Goal: Book appointment/travel/reservation

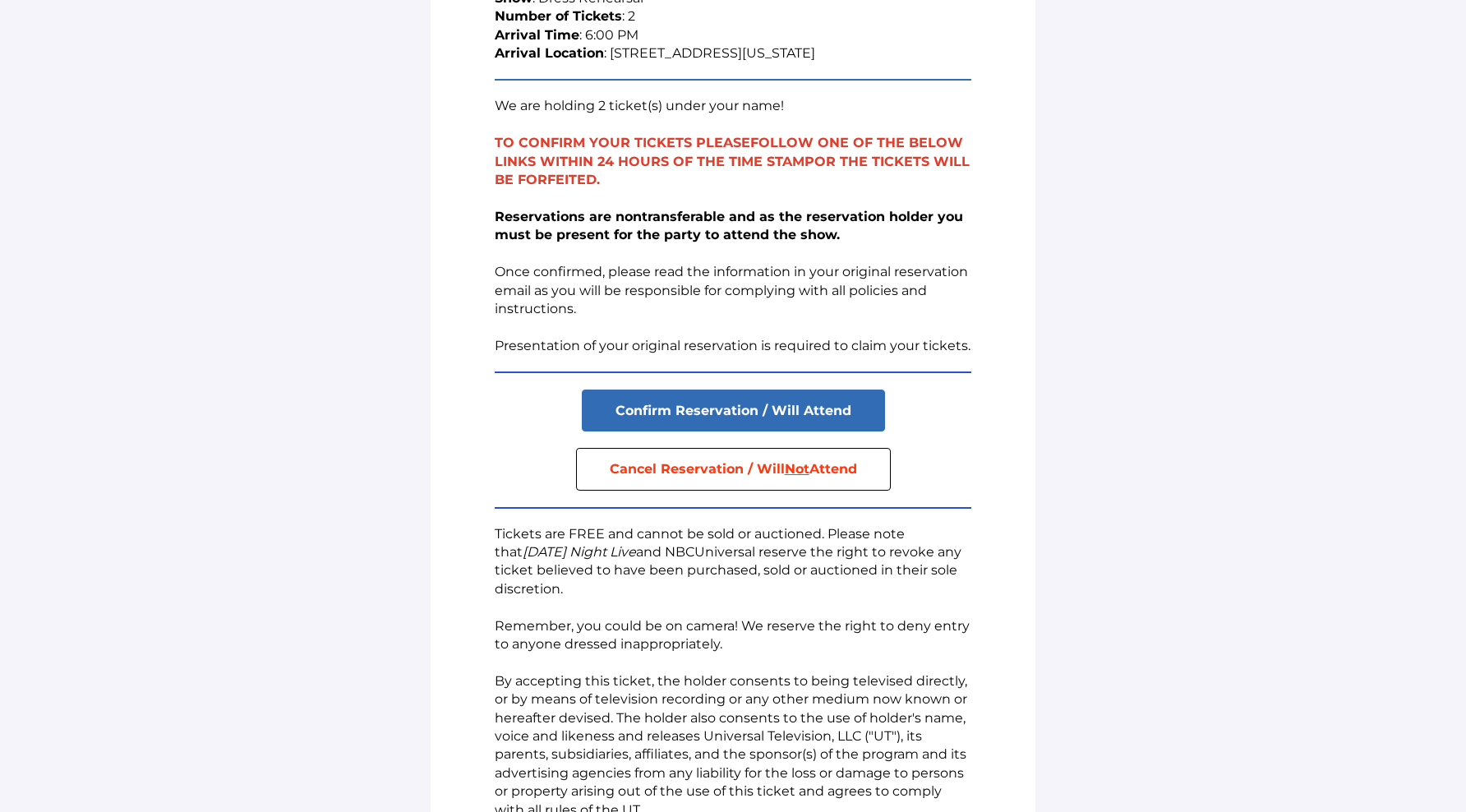
scroll to position [268, 0]
click at [498, 215] on strong "Reservations are nontransferable and as the reservation holder you must be pres…" at bounding box center [728, 223] width 468 height 34
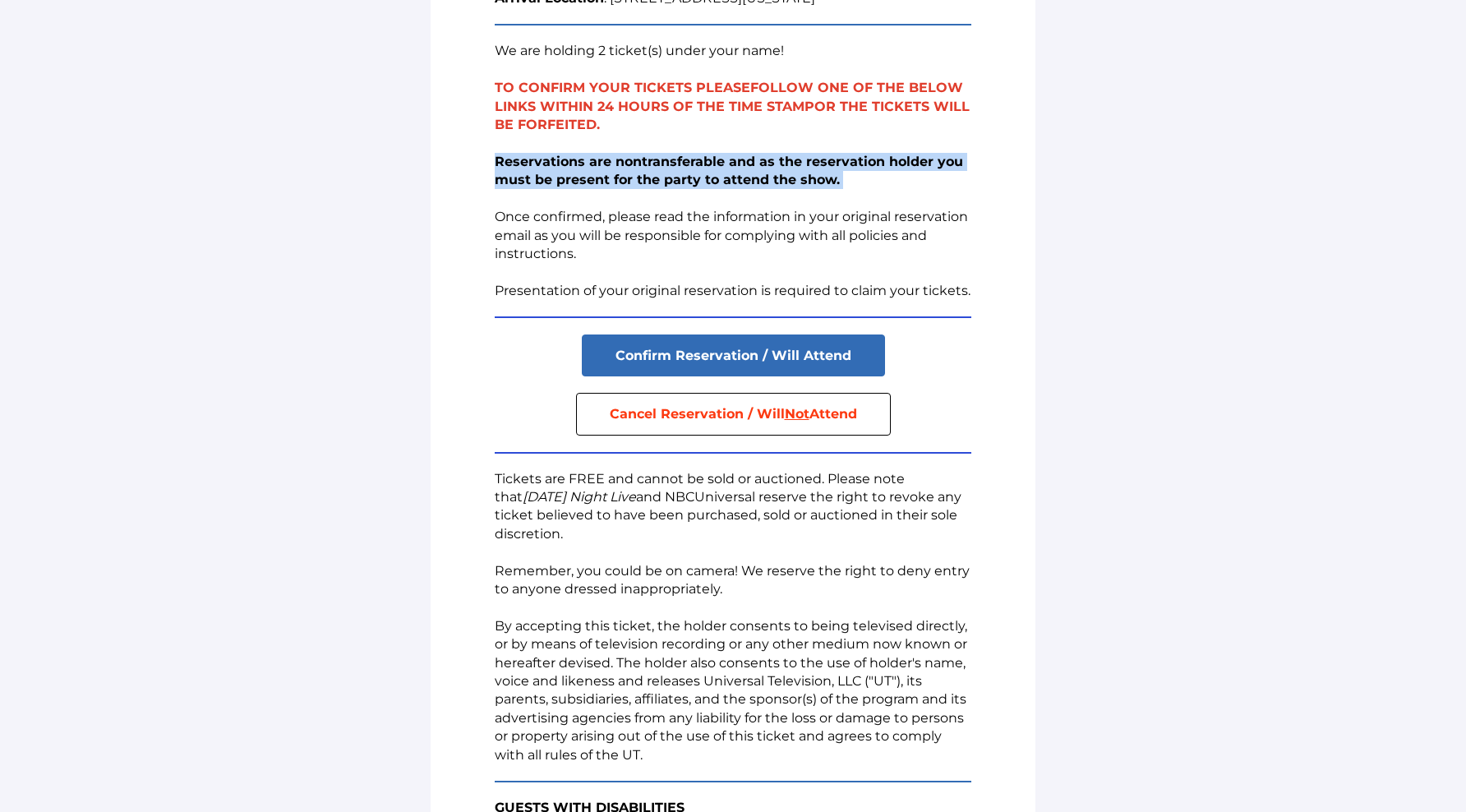
scroll to position [331, 0]
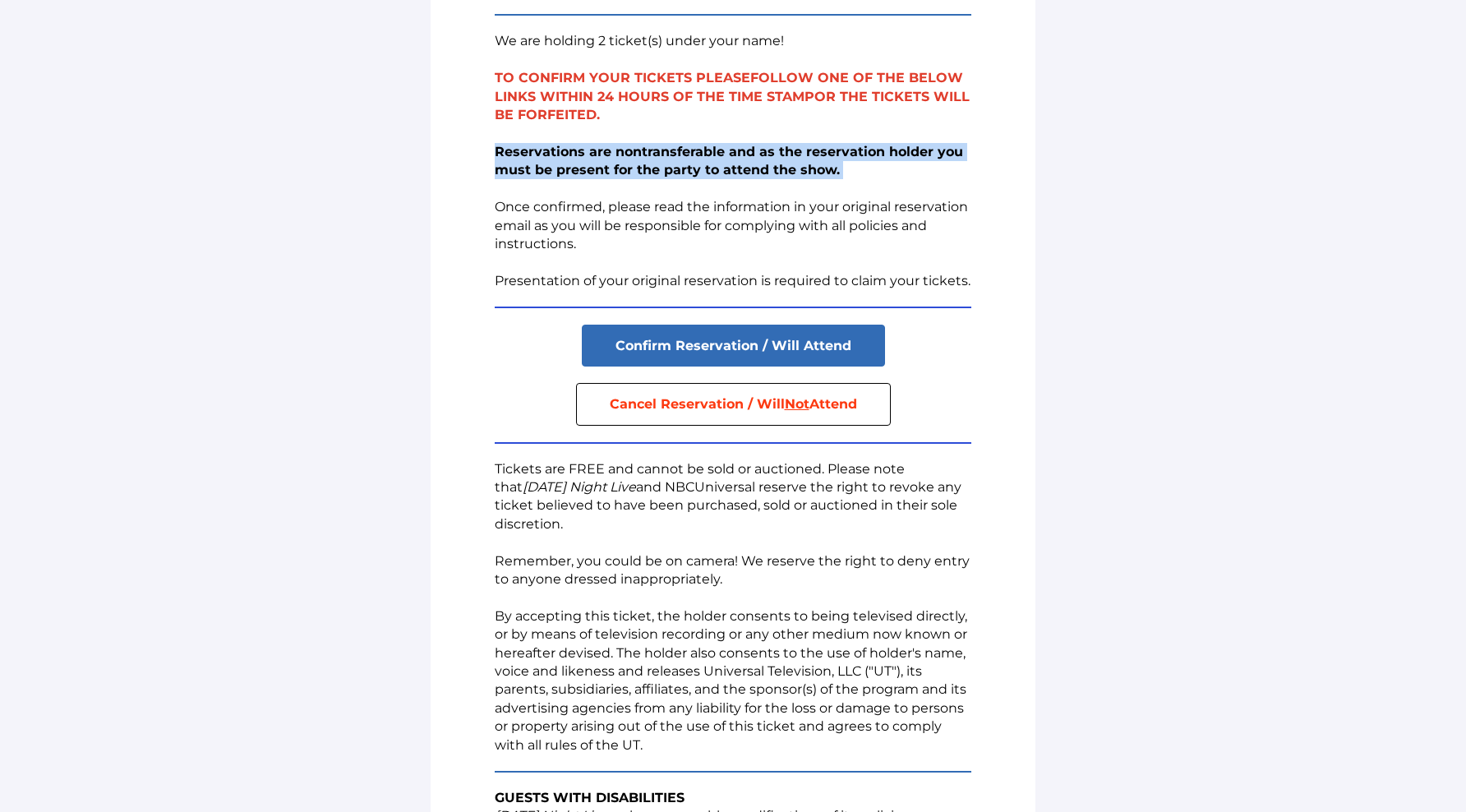
click at [498, 215] on p "Reservations are nontransferable and as the reservation holder you must be pres…" at bounding box center [733, 198] width 476 height 110
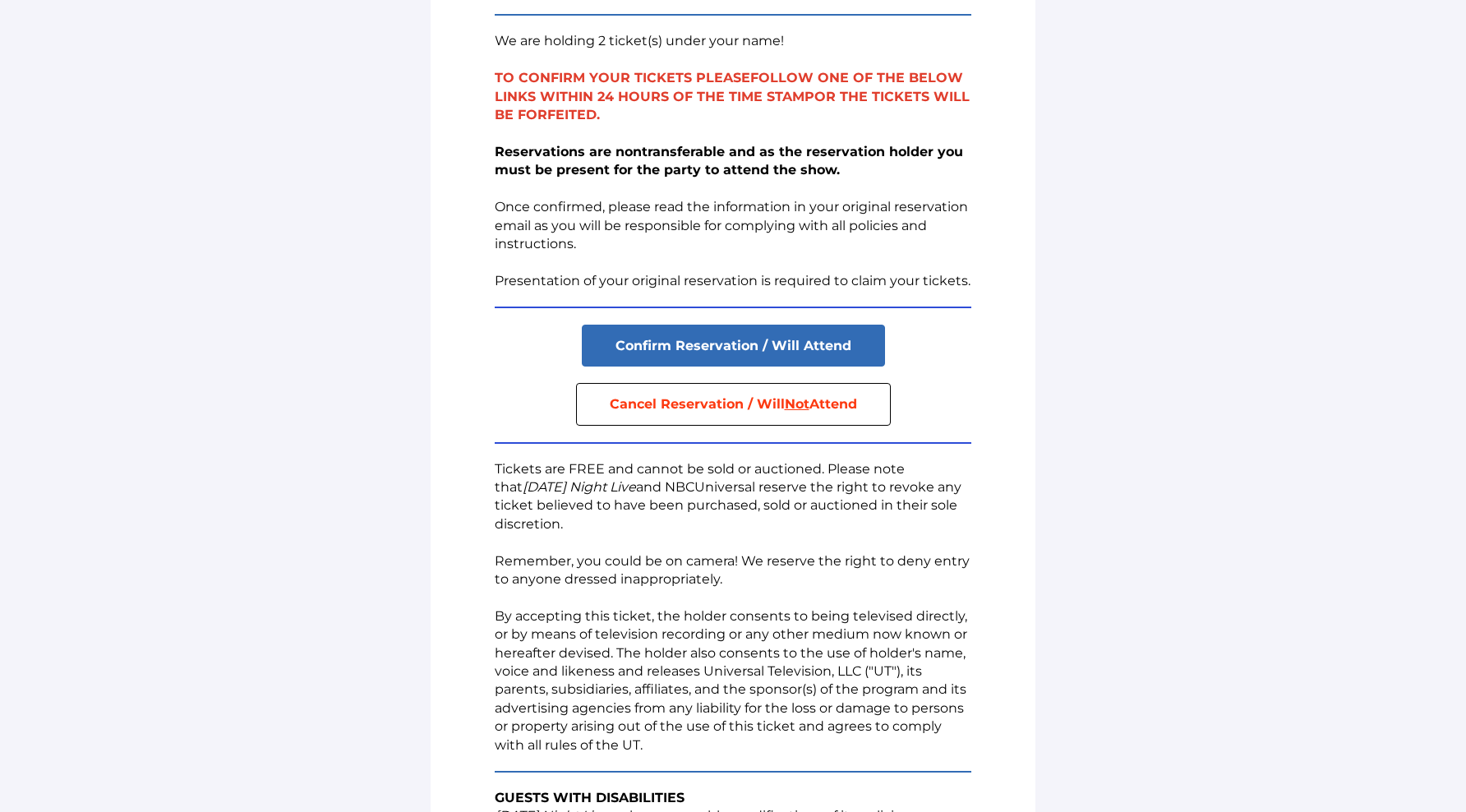
click at [498, 215] on p "Reservations are nontransferable and as the reservation holder you must be pres…" at bounding box center [733, 198] width 476 height 110
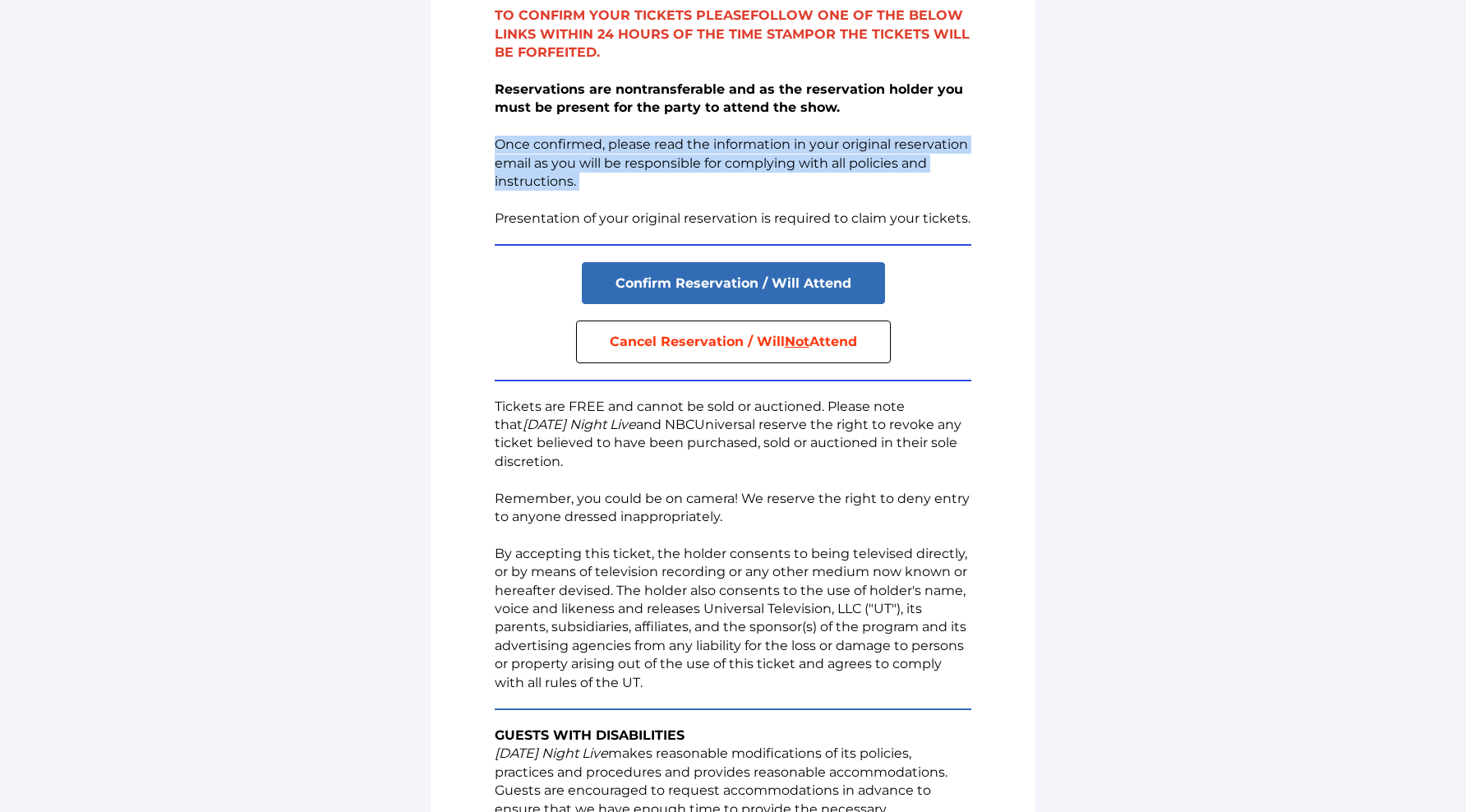
scroll to position [410, 0]
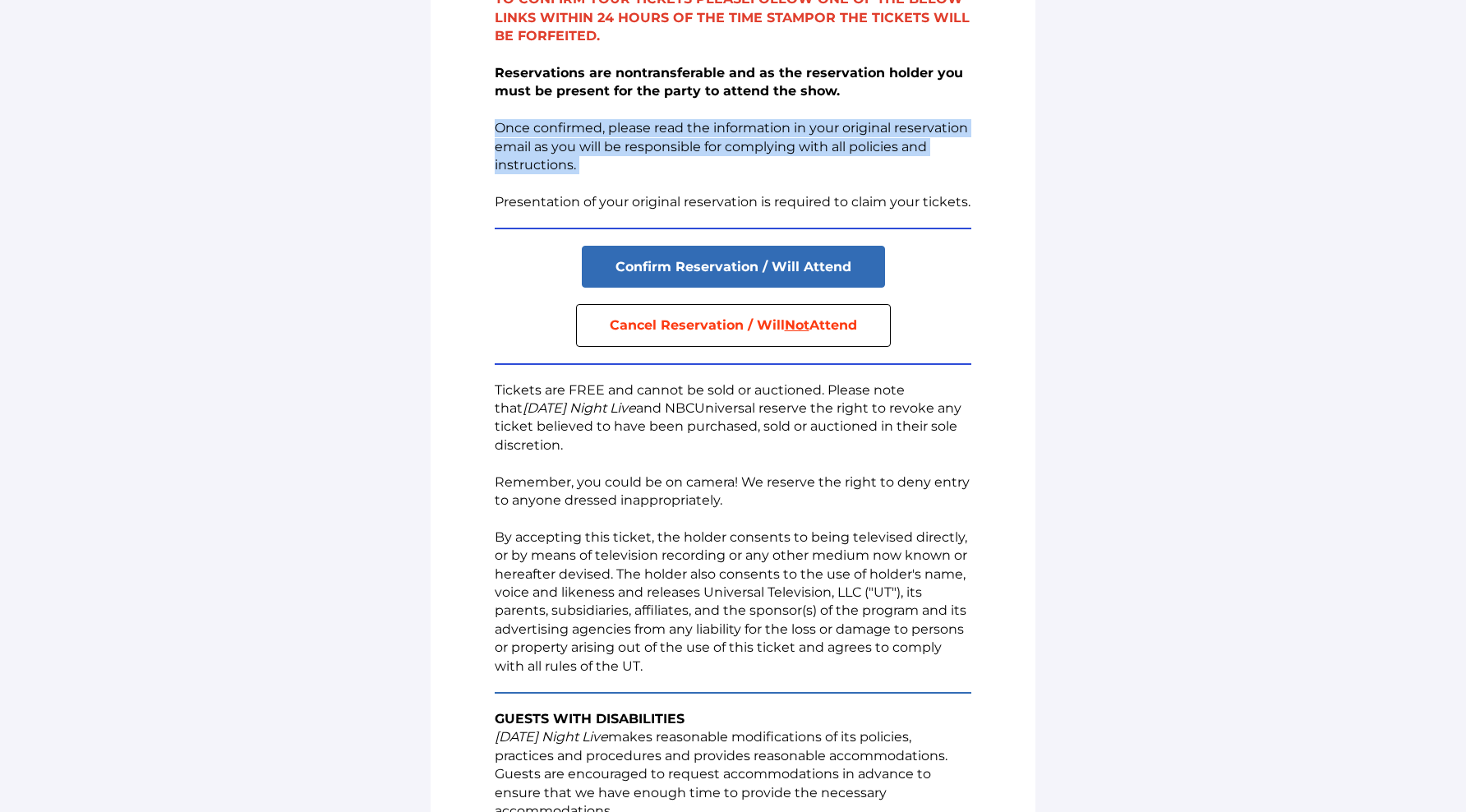
click at [504, 203] on p "Presentation of your original reservation is required to claim your tickets." at bounding box center [733, 202] width 476 height 18
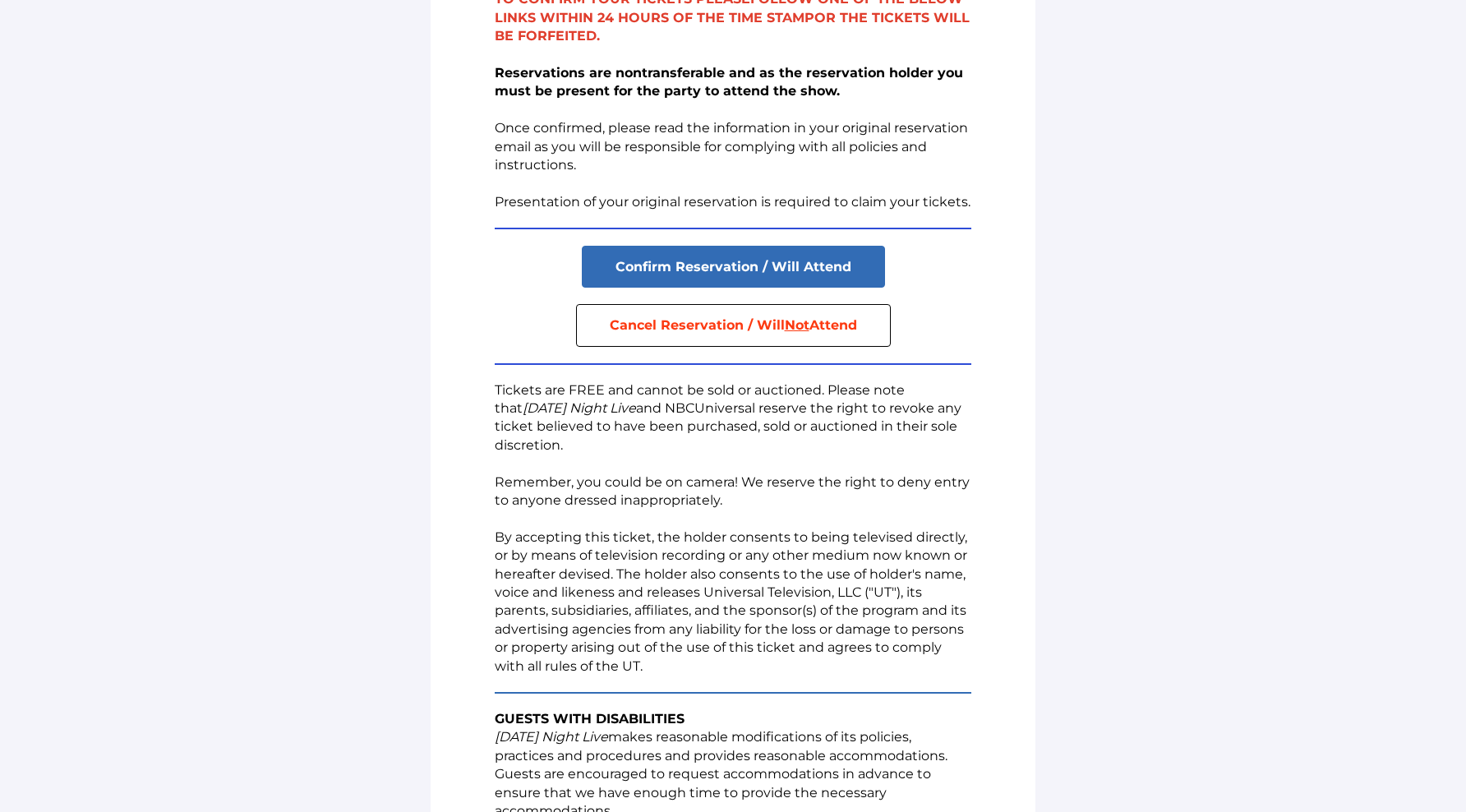
click at [504, 203] on p "Presentation of your original reservation is required to claim your tickets." at bounding box center [733, 202] width 476 height 18
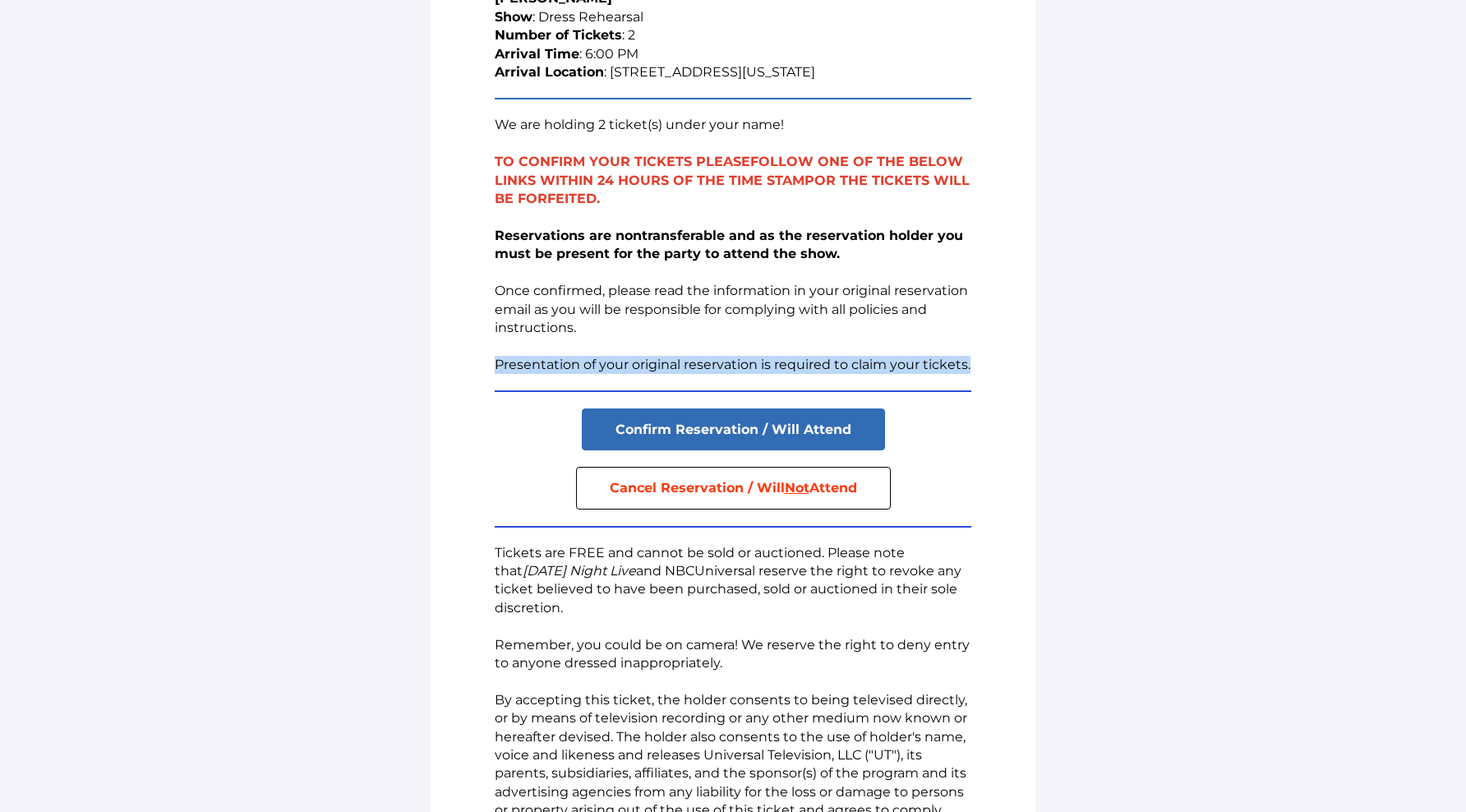
scroll to position [223, 0]
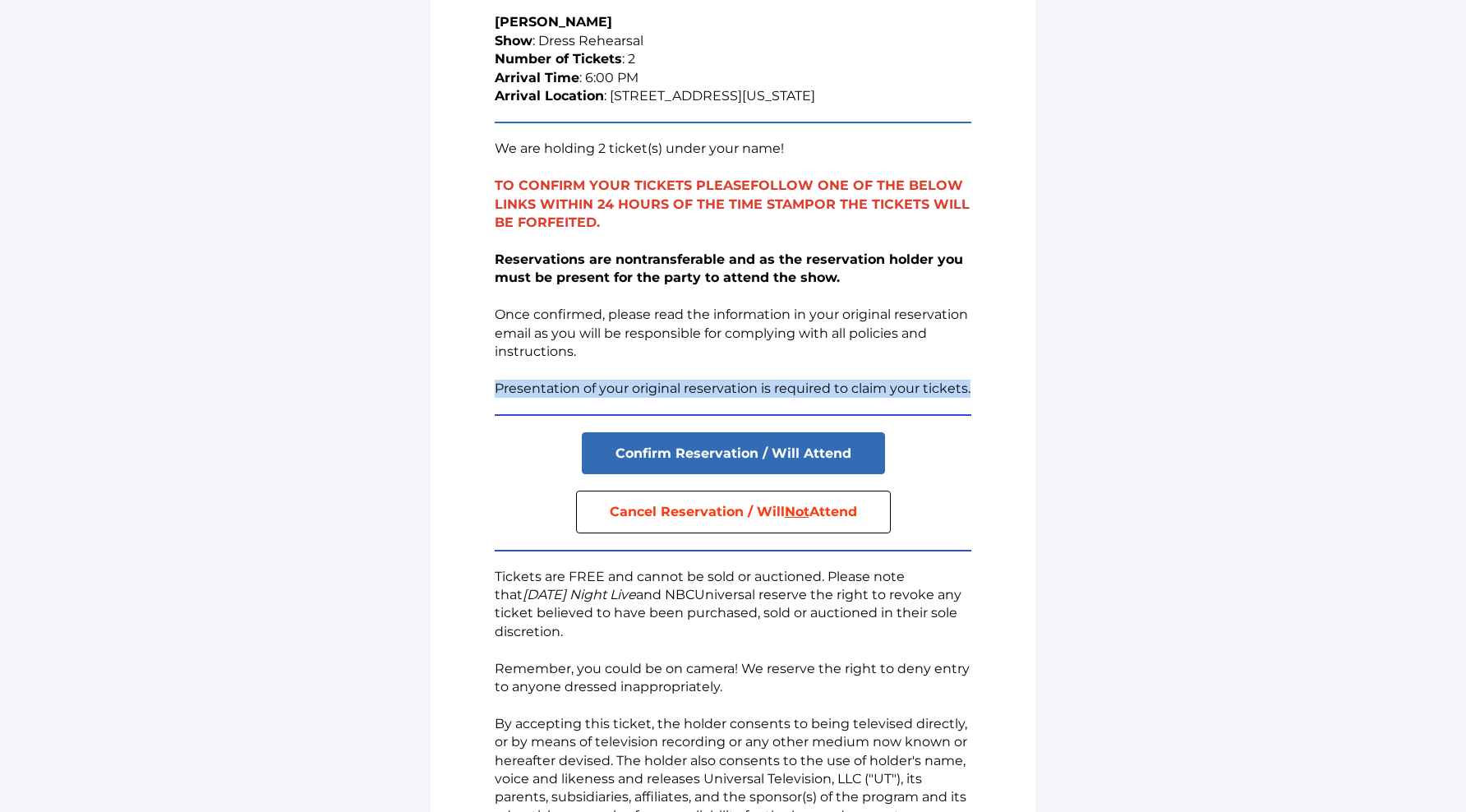
click at [717, 451] on span "Confirm Reservation / Will Attend" at bounding box center [733, 452] width 235 height 16
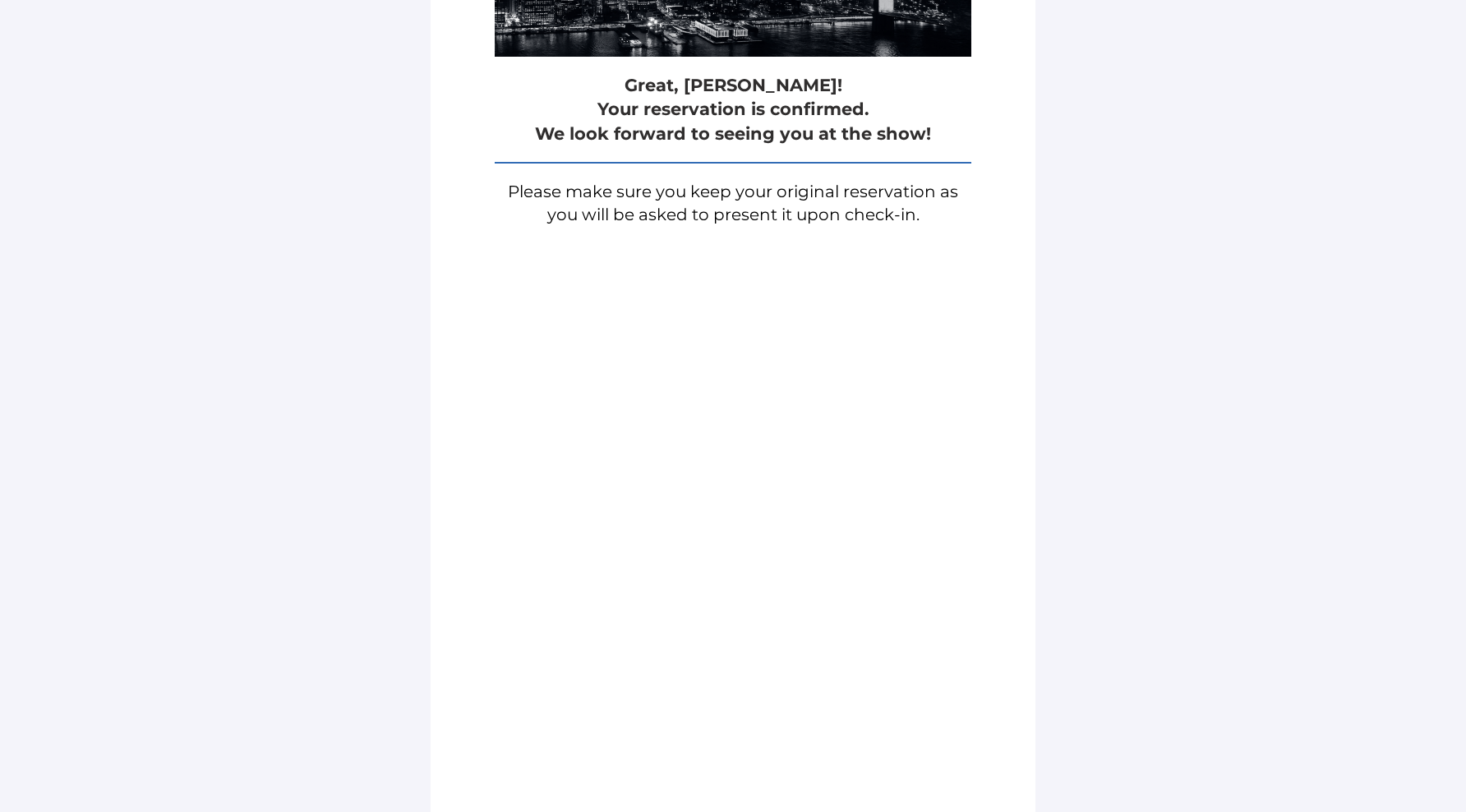
scroll to position [0, 0]
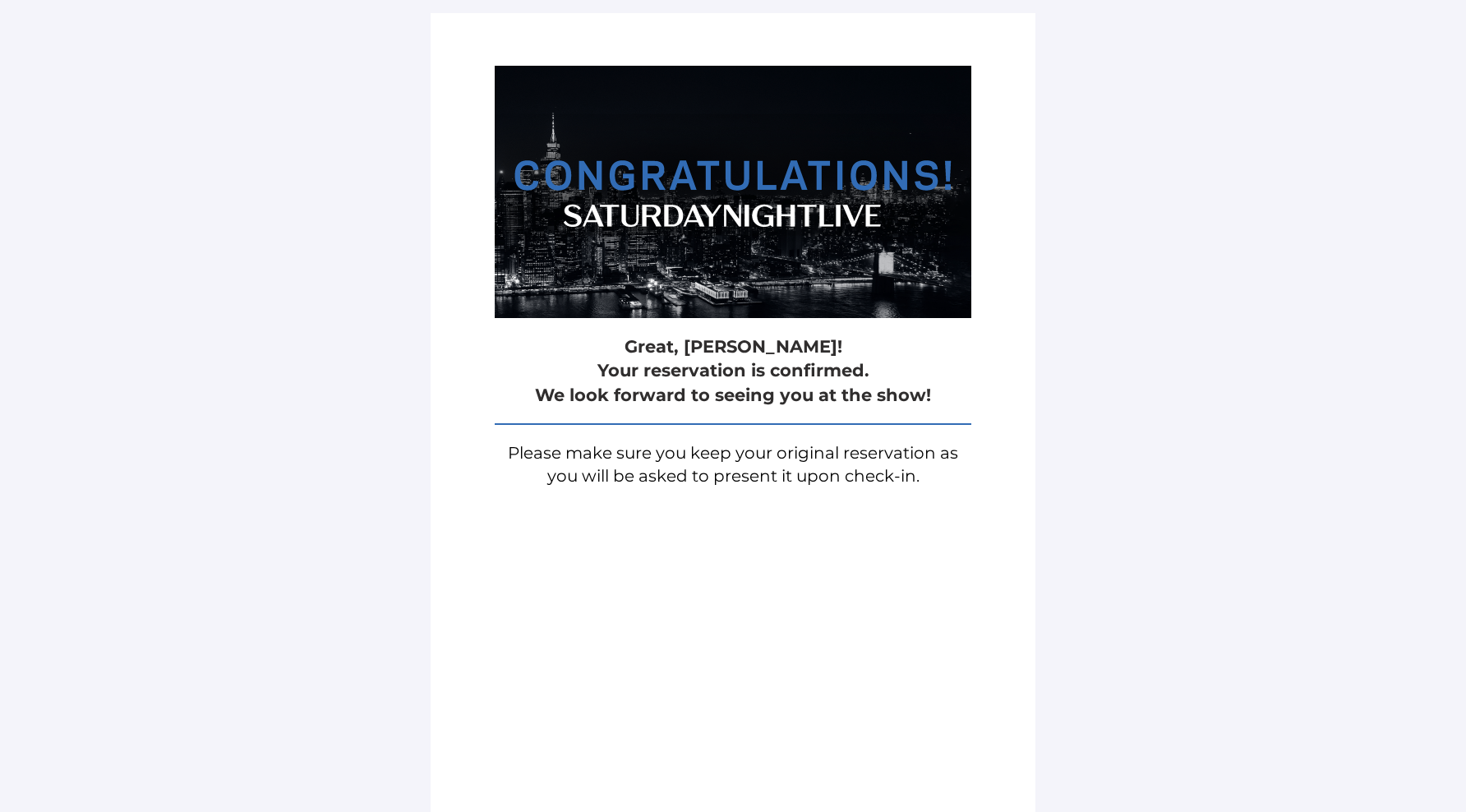
click at [356, 112] on main "Great, [PERSON_NAME]! Your reservation is confirmed. We look forward to seeing …" at bounding box center [733, 588] width 1466 height 1176
